Goal: Information Seeking & Learning: Learn about a topic

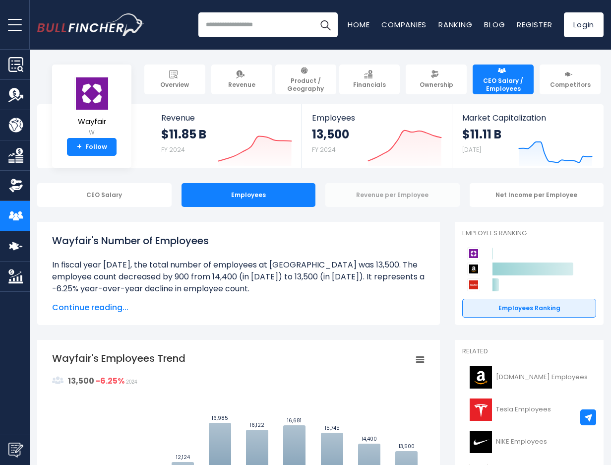
click at [377, 194] on div "Revenue per Employee" at bounding box center [392, 195] width 134 height 24
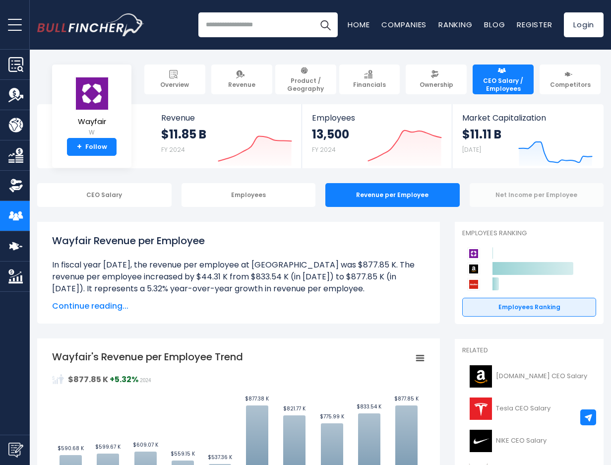
click at [502, 199] on div "Net Income per Employee" at bounding box center [536, 195] width 134 height 24
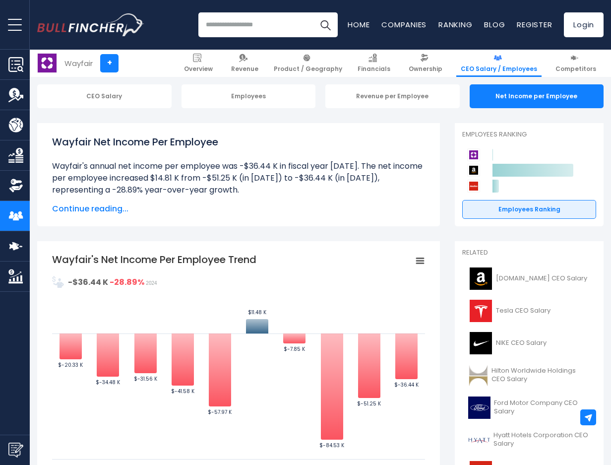
scroll to position [99, 0]
click at [90, 207] on span "Continue reading..." at bounding box center [238, 208] width 373 height 12
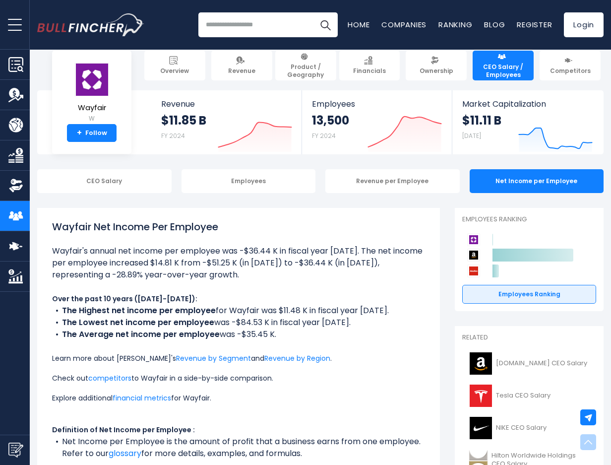
scroll to position [0, 0]
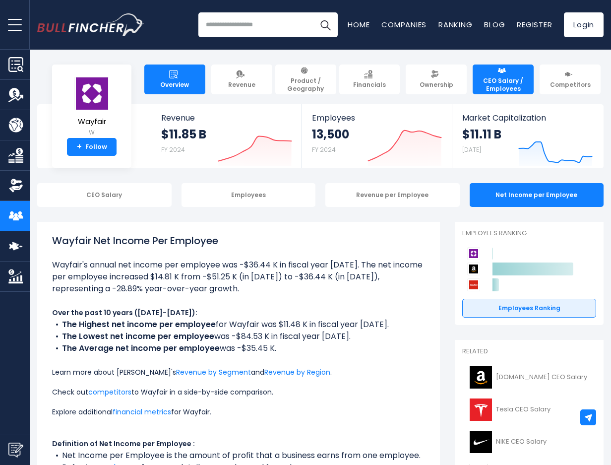
click at [192, 78] on link "Overview" at bounding box center [174, 79] width 61 height 30
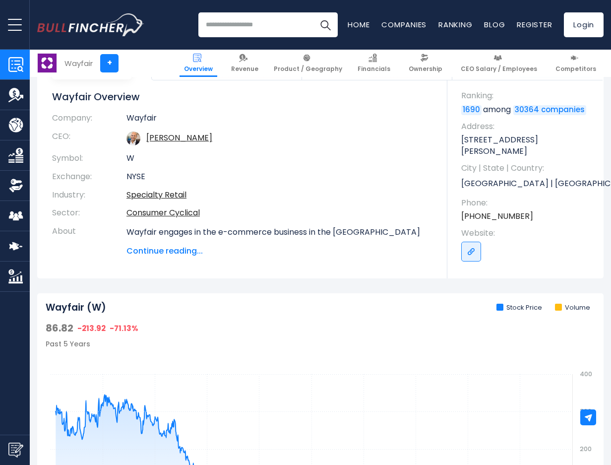
scroll to position [99, 0]
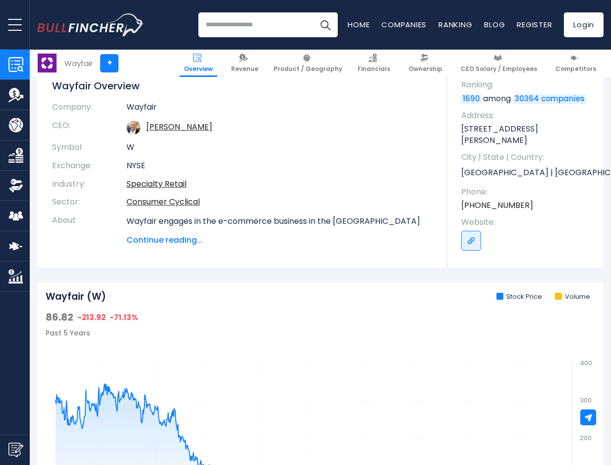
click at [187, 241] on span "Continue reading..." at bounding box center [279, 240] width 306 height 12
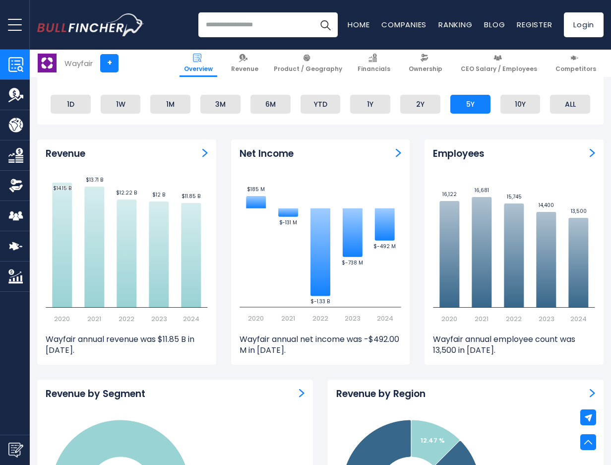
scroll to position [645, 0]
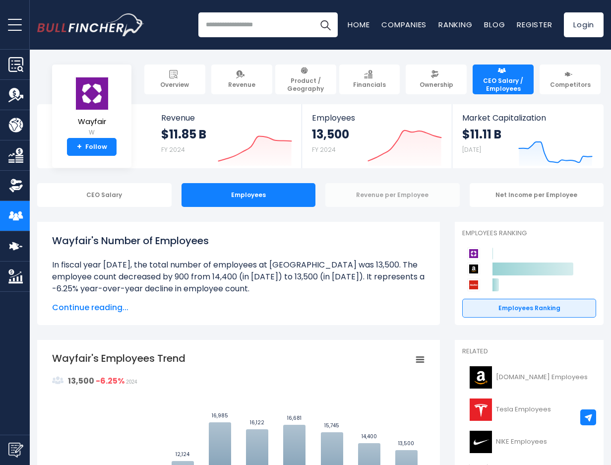
click at [385, 198] on div "Revenue per Employee" at bounding box center [392, 195] width 134 height 24
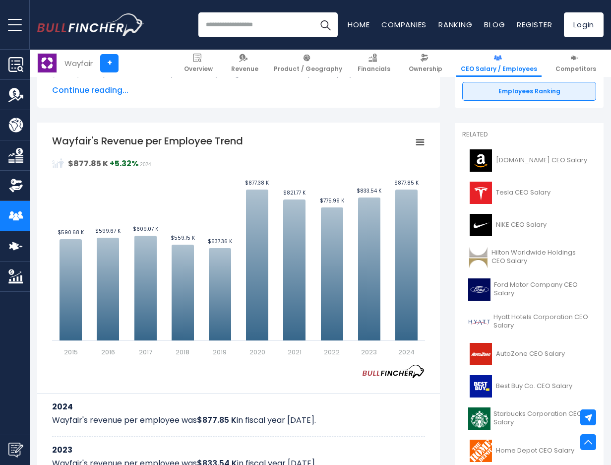
scroll to position [198, 0]
